Goal: Check status: Check status

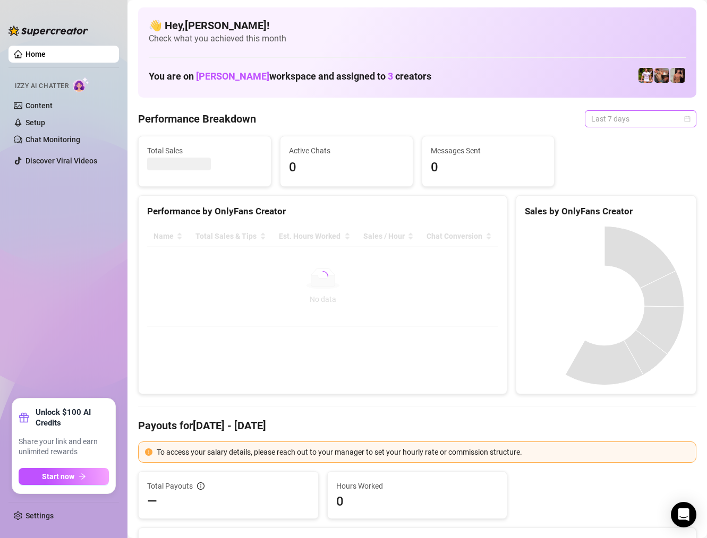
click at [614, 116] on span "Last 7 days" at bounding box center [640, 119] width 99 height 16
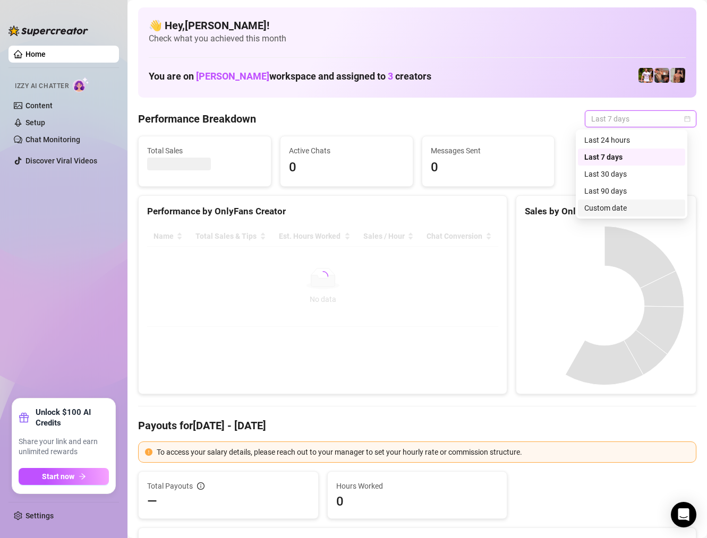
click at [639, 206] on div "Custom date" at bounding box center [631, 208] width 95 height 12
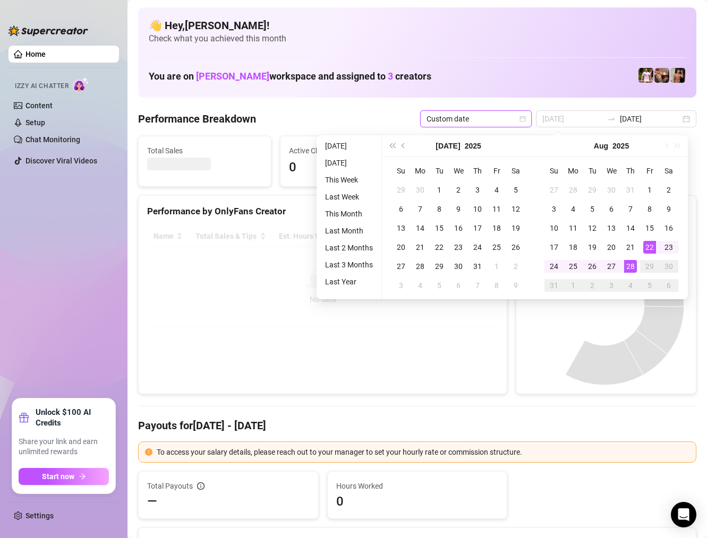
type input "[DATE]"
click at [632, 267] on div "28" at bounding box center [630, 266] width 13 height 13
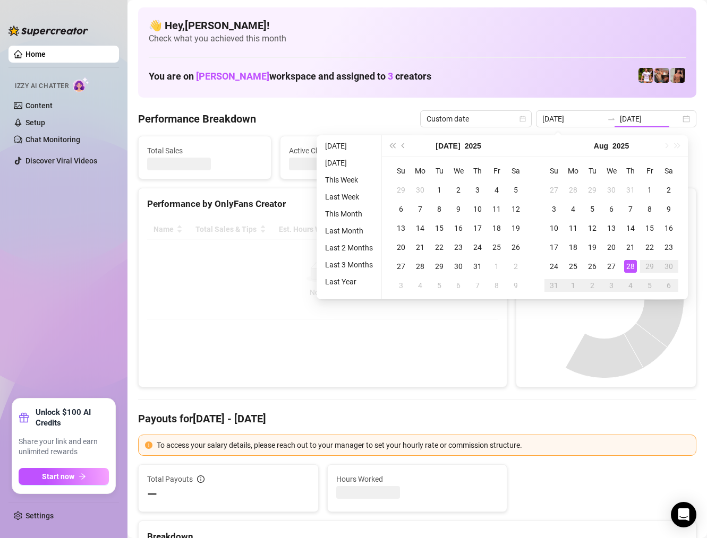
type input "[DATE]"
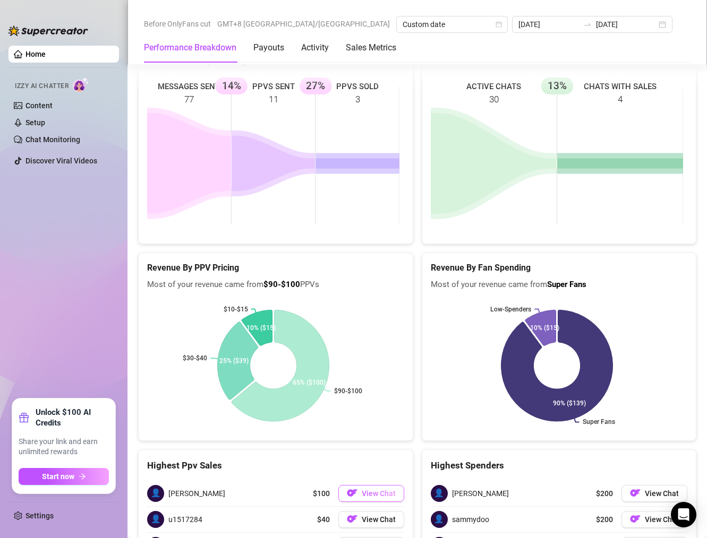
scroll to position [1663, 0]
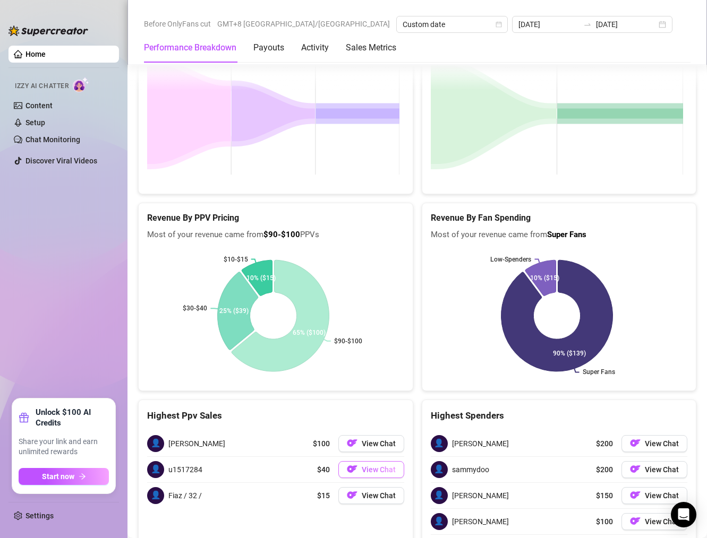
click at [338, 461] on button "View Chat" at bounding box center [371, 469] width 66 height 17
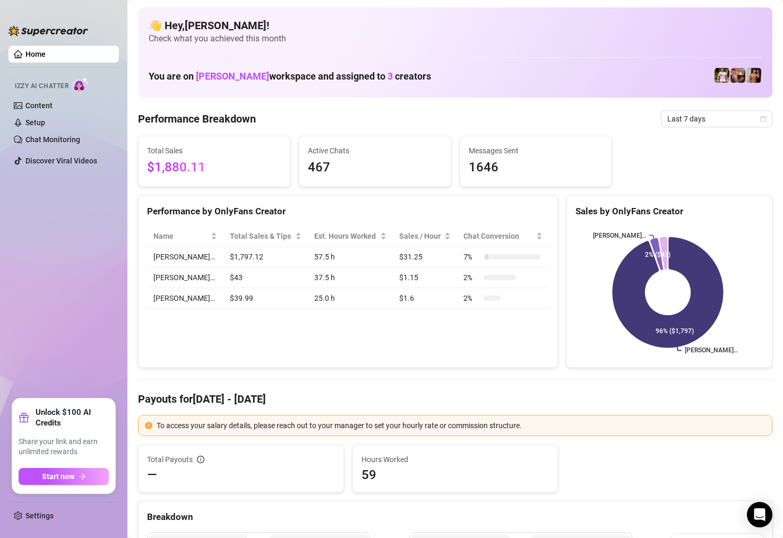
click at [68, 228] on ul "Home Izzy AI Chatter Content Setup Chat Monitoring Discover Viral Videos" at bounding box center [63, 217] width 110 height 353
click at [673, 123] on span "Last 7 days" at bounding box center [717, 119] width 99 height 16
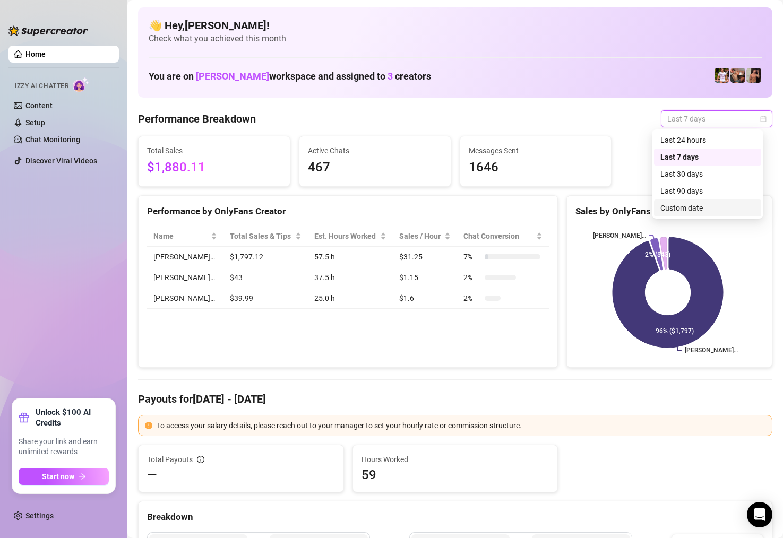
click at [710, 206] on div "Custom date" at bounding box center [708, 208] width 95 height 12
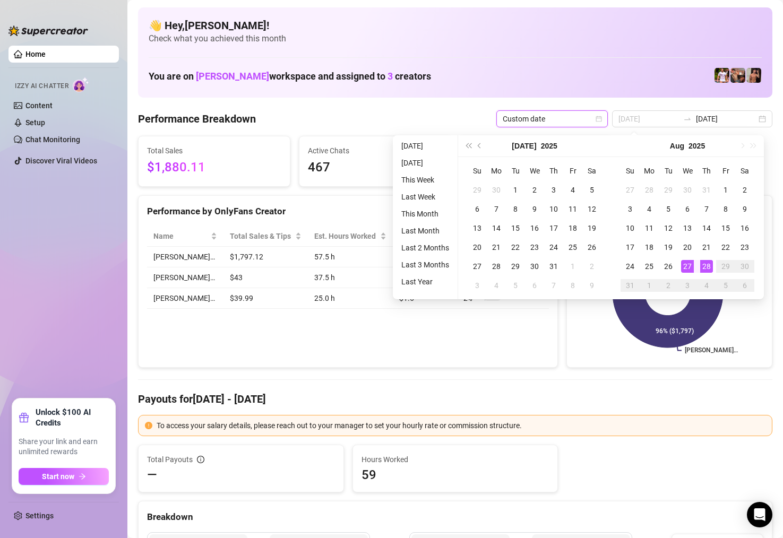
type input "[DATE]"
click at [704, 265] on div "28" at bounding box center [706, 266] width 13 height 13
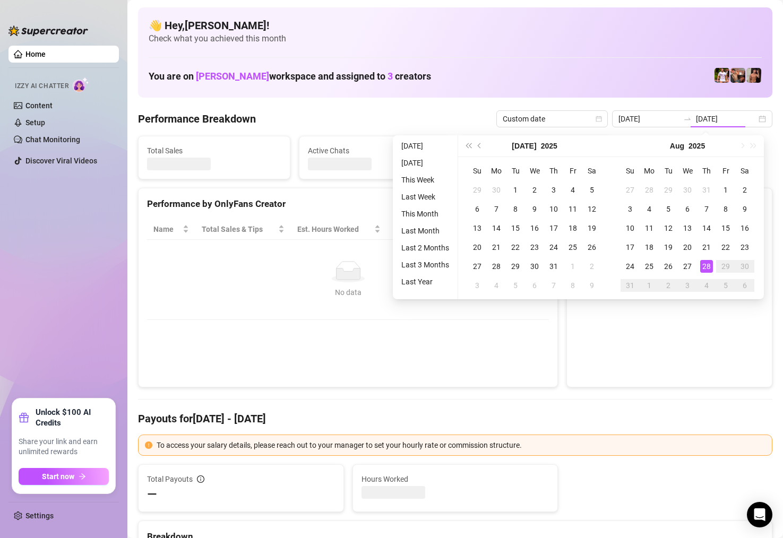
type input "[DATE]"
